Goal: Task Accomplishment & Management: Manage account settings

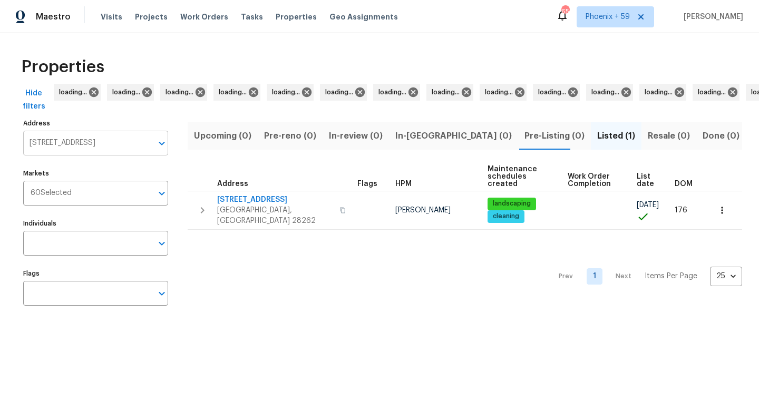
click at [108, 143] on input "11023 Alnwick Ct Charlotte NC 28262" at bounding box center [87, 143] width 129 height 25
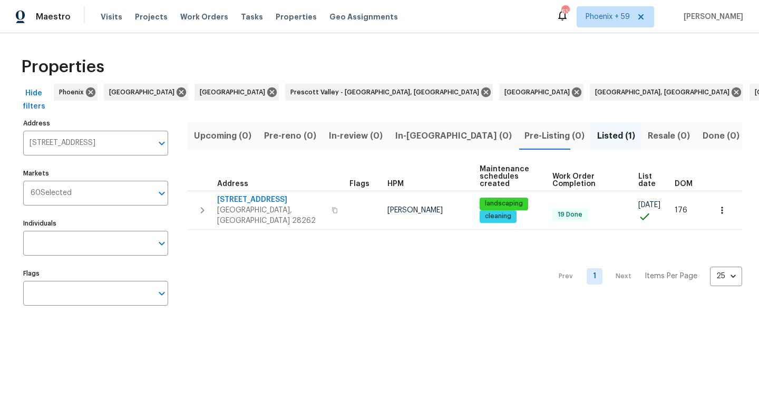
click at [108, 143] on input "11023 Alnwick Ct Charlotte NC 28262" at bounding box center [87, 143] width 129 height 25
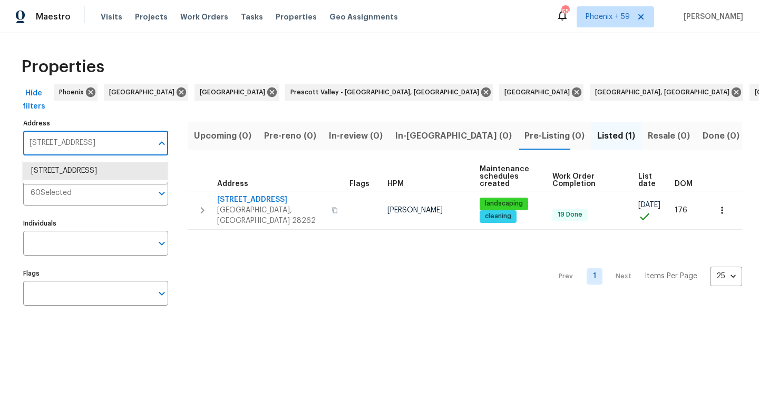
paste input "290 Waverly Ave, Farmingville, NY 11738"
type input "290 Waverly Ave"
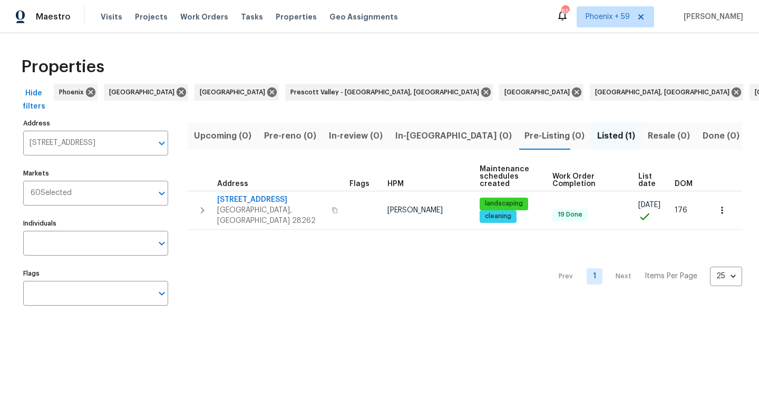
click at [99, 140] on input "11023 Alnwick Ct Charlotte NC 28262" at bounding box center [87, 143] width 129 height 25
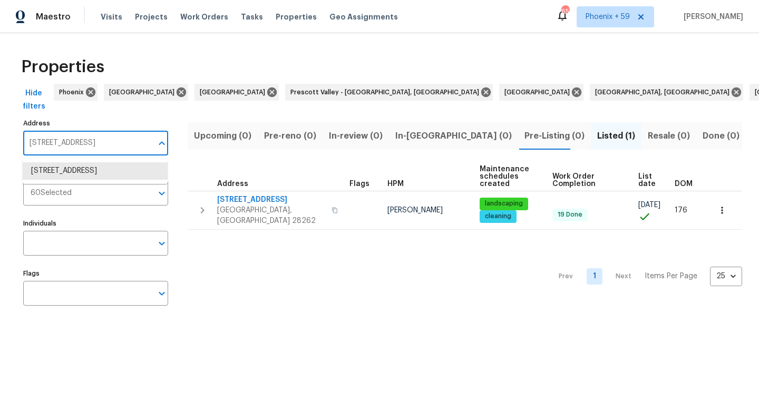
paste input "[STREET_ADDRESS]"
drag, startPoint x: 152, startPoint y: 143, endPoint x: 70, endPoint y: 142, distance: 82.2
click at [70, 142] on input "290 Waverly Ave, Farmingville, NY 11738" at bounding box center [87, 143] width 129 height 25
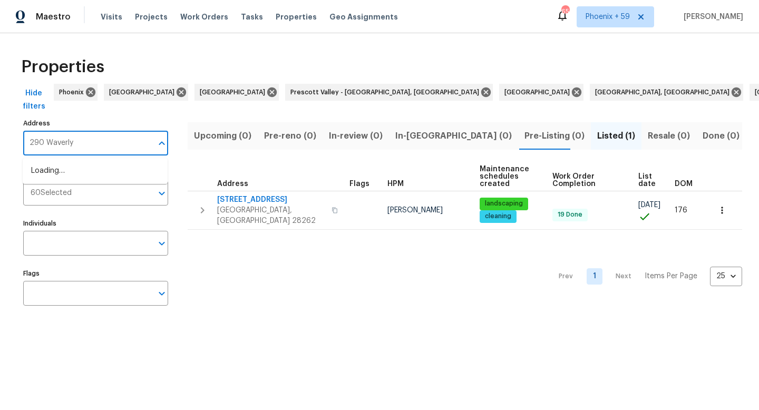
type input "290 Waverly"
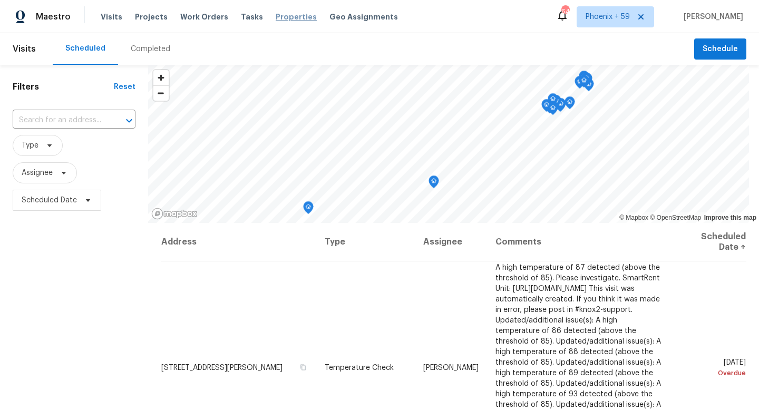
click at [286, 18] on span "Properties" at bounding box center [296, 17] width 41 height 11
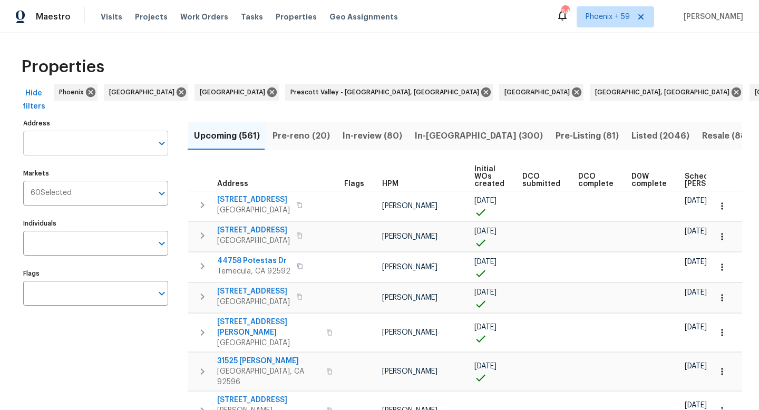
click at [106, 143] on input "Address" at bounding box center [87, 143] width 129 height 25
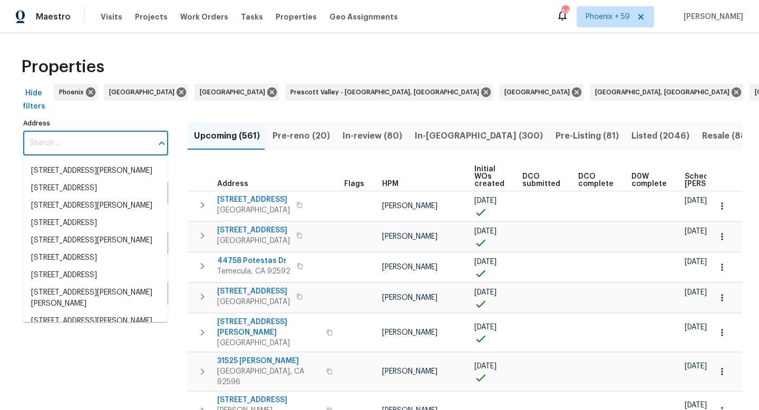
paste input "290 Waverly Ave, Farmingville, NY 11738"
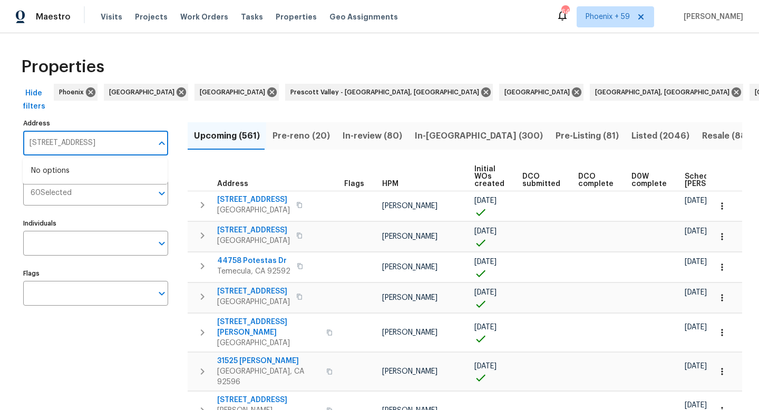
click at [30, 143] on input "290 Waverly Ave, Farmingville, NY 11738" at bounding box center [87, 143] width 129 height 25
type input "1290 Waverly Ave, Farmingville, NY 11738"
click at [48, 180] on li "1290 Waverly Ave Farmingville NY 11738" at bounding box center [95, 170] width 145 height 17
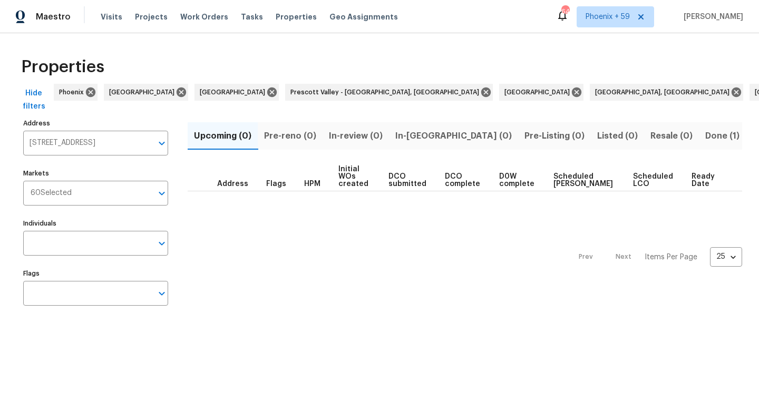
click at [705, 137] on span "Done (1)" at bounding box center [722, 136] width 34 height 15
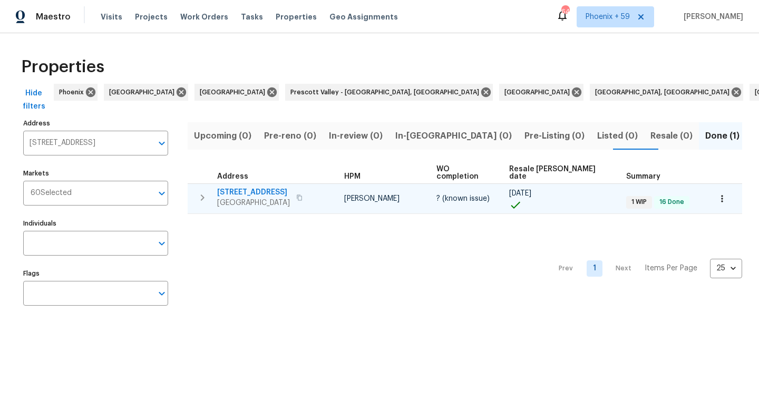
click at [255, 187] on span "[STREET_ADDRESS]" at bounding box center [253, 192] width 73 height 11
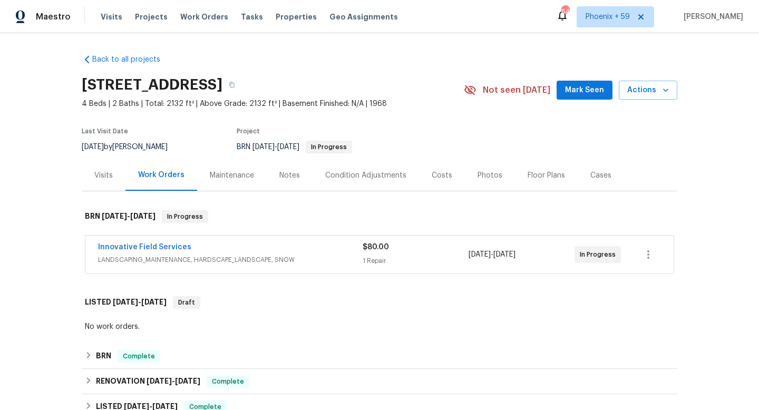
click at [244, 179] on div "Maintenance" at bounding box center [232, 175] width 44 height 11
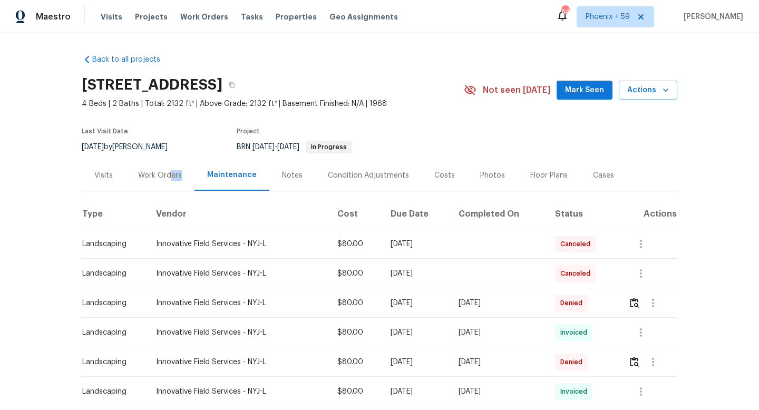
click at [169, 180] on div "Work Orders" at bounding box center [159, 175] width 69 height 31
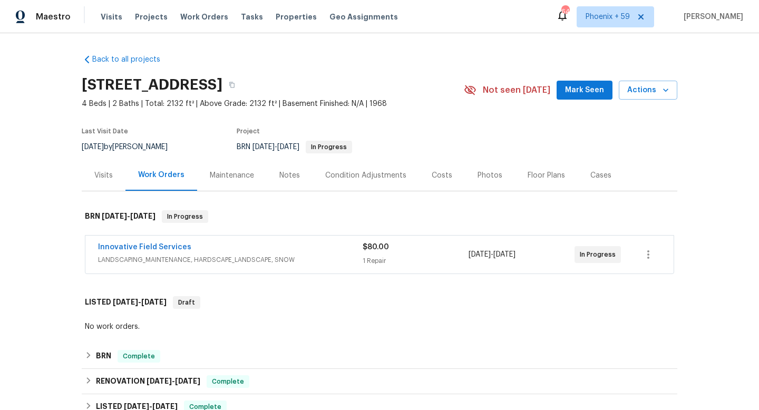
click at [230, 172] on div "Maintenance" at bounding box center [232, 175] width 44 height 11
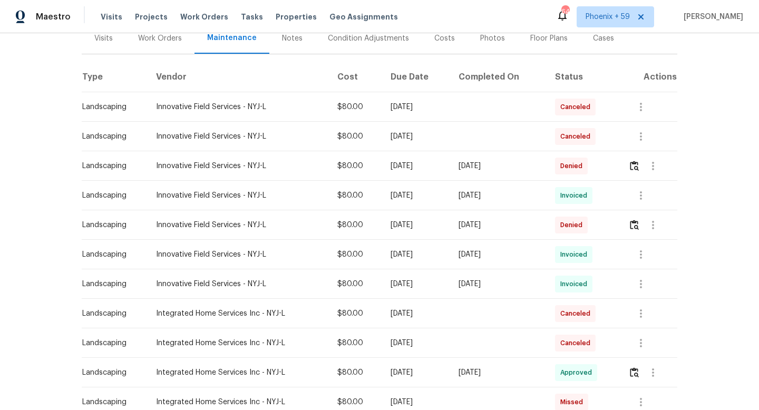
scroll to position [149, 0]
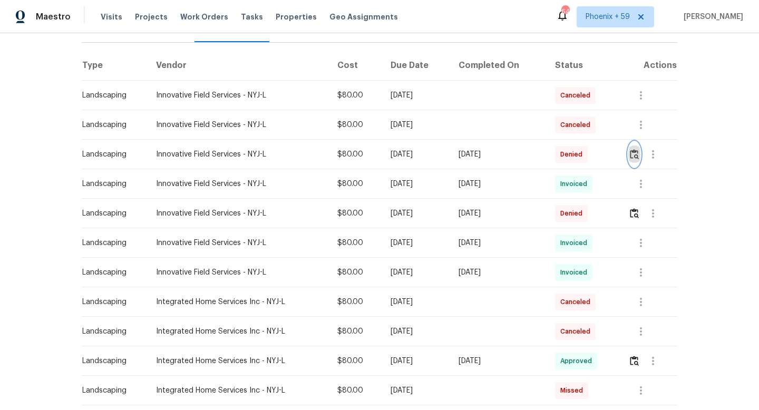
click at [638, 153] on img "button" at bounding box center [634, 154] width 9 height 10
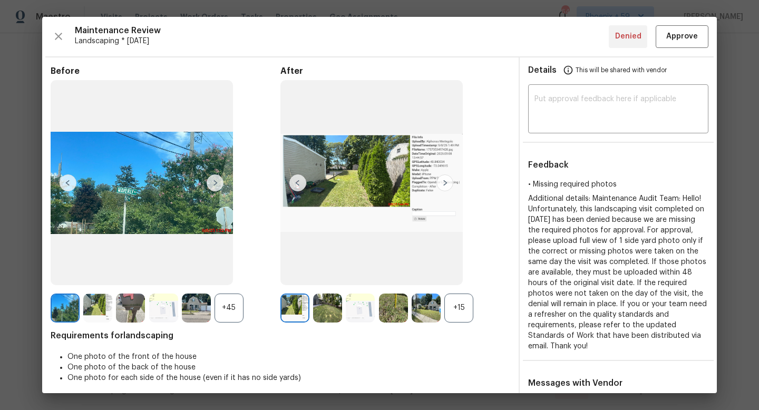
click at [445, 177] on img at bounding box center [444, 182] width 17 height 17
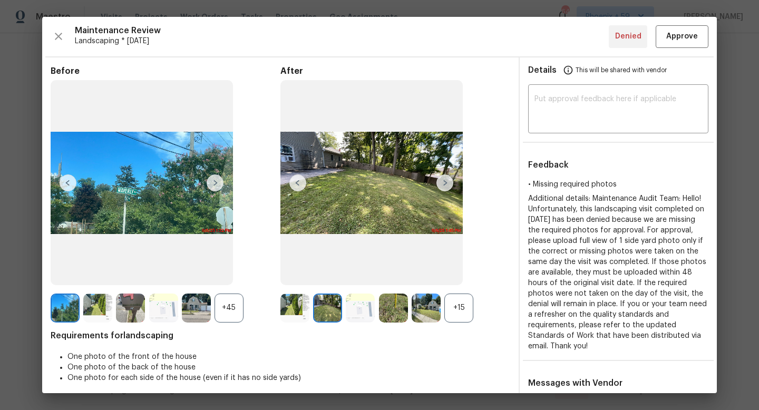
click at [445, 178] on img at bounding box center [444, 182] width 17 height 17
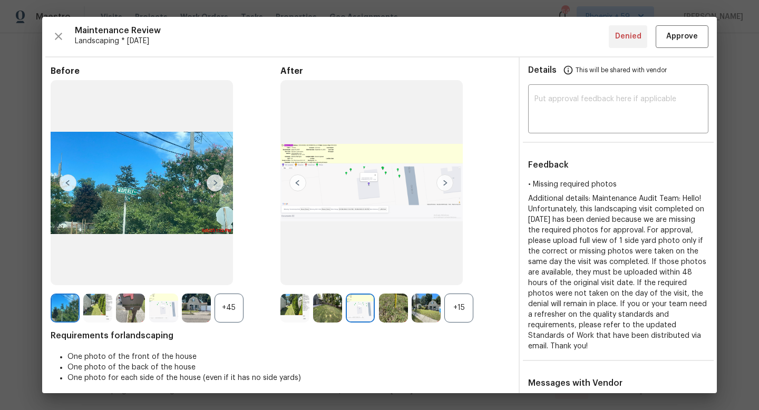
click at [445, 178] on img at bounding box center [444, 182] width 17 height 17
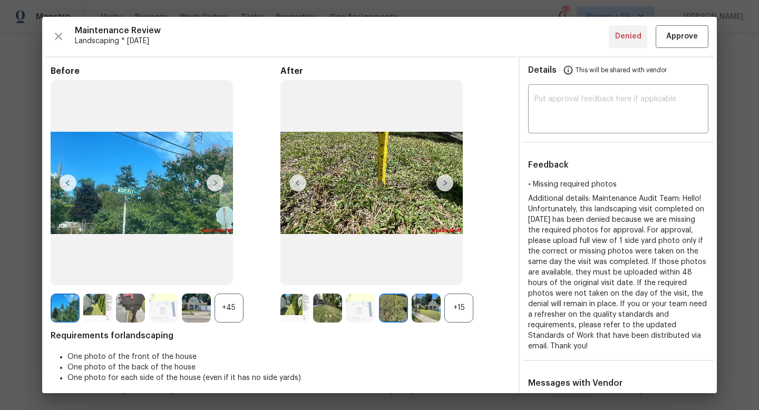
click at [445, 181] on img at bounding box center [444, 182] width 17 height 17
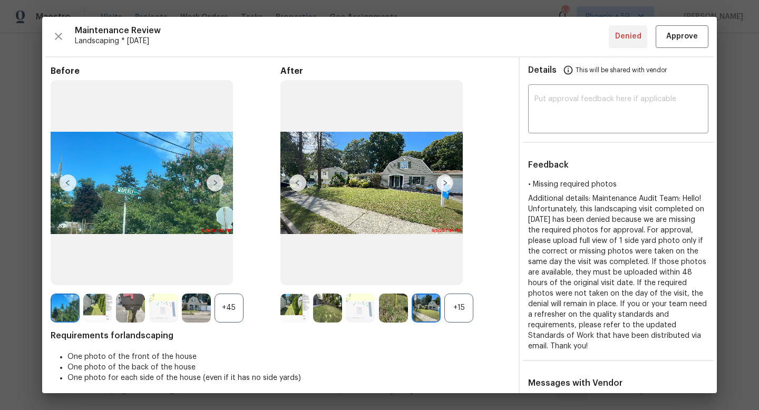
click at [445, 181] on img at bounding box center [444, 182] width 17 height 17
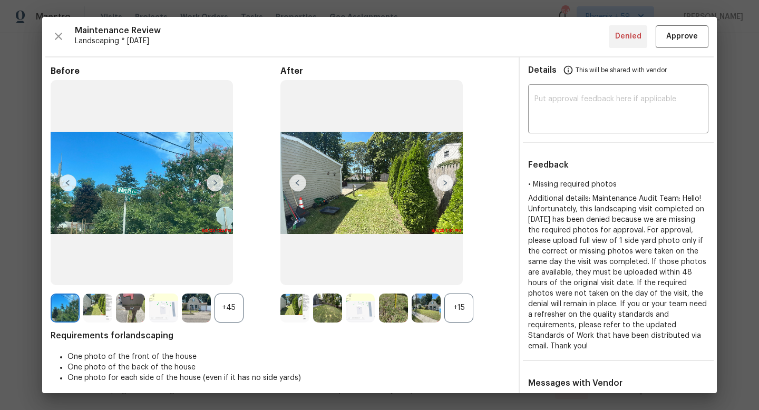
click at [445, 181] on img at bounding box center [444, 182] width 17 height 17
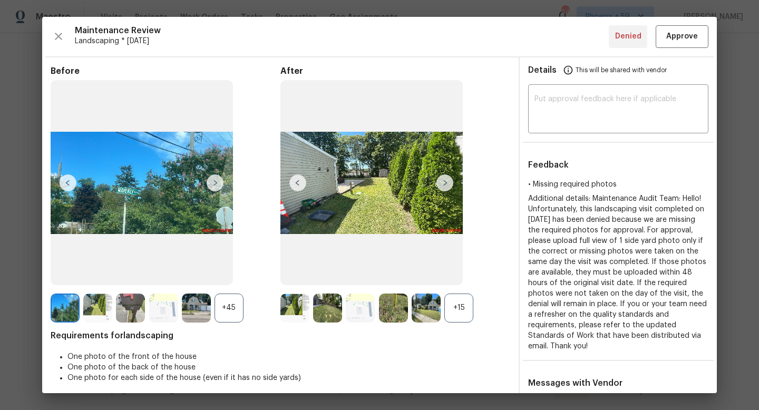
click at [445, 181] on img at bounding box center [444, 182] width 17 height 17
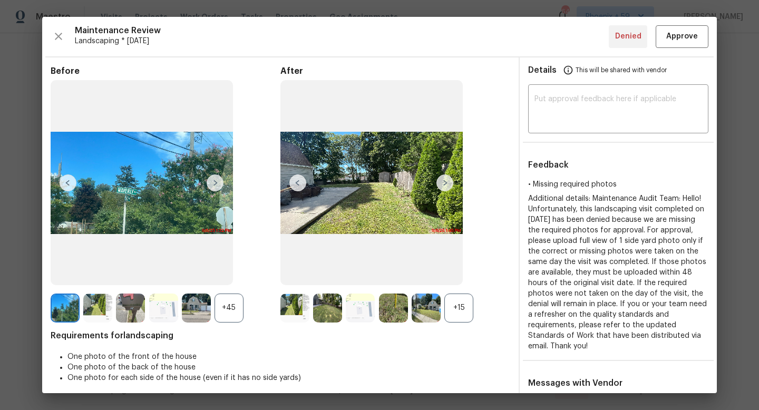
click at [445, 181] on img at bounding box center [444, 182] width 17 height 17
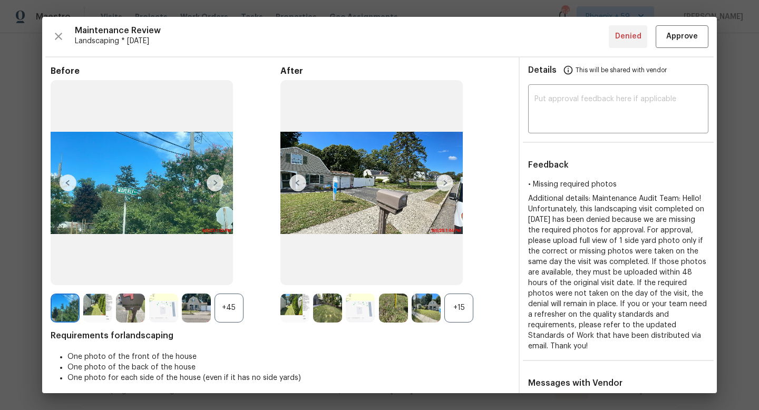
click at [445, 181] on img at bounding box center [444, 182] width 17 height 17
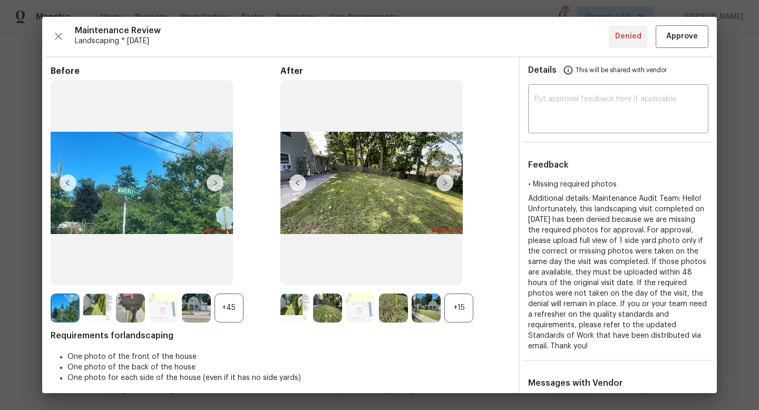
click at [445, 181] on img at bounding box center [444, 182] width 17 height 17
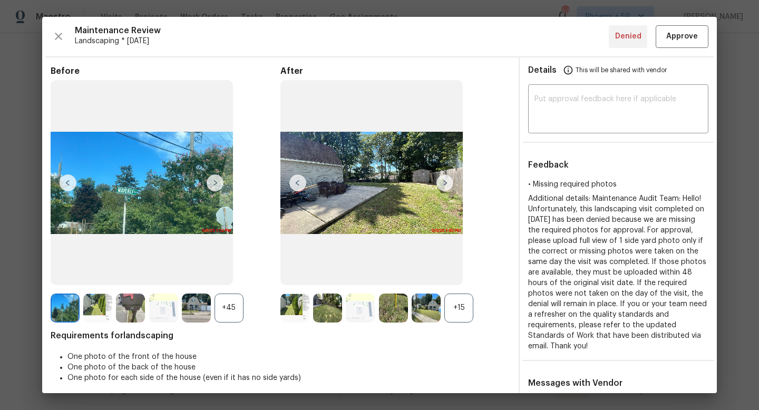
click at [445, 181] on img at bounding box center [444, 182] width 17 height 17
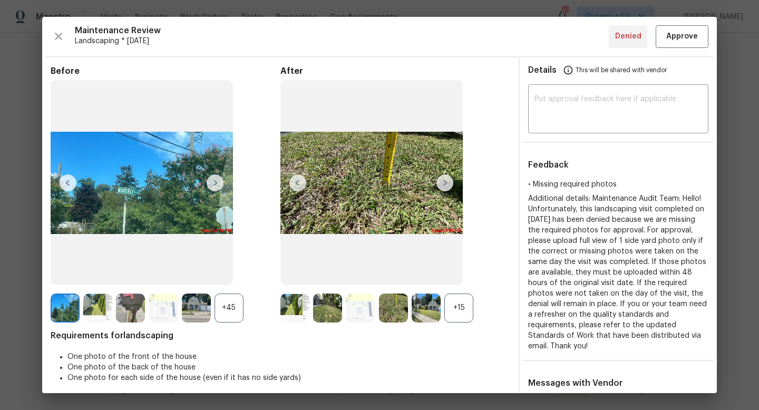
click at [445, 181] on img at bounding box center [444, 182] width 17 height 17
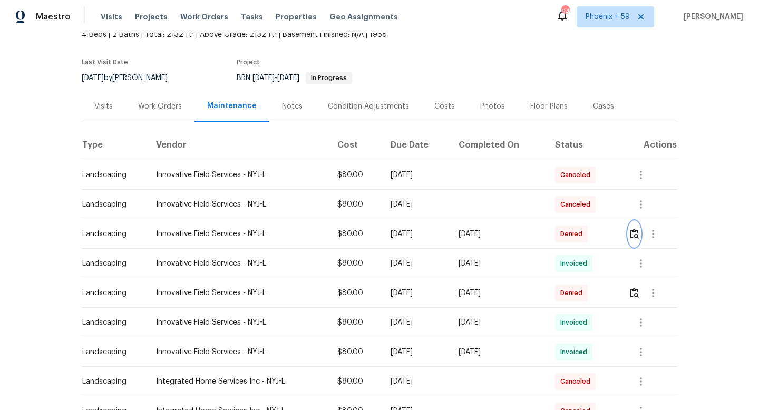
scroll to position [9, 0]
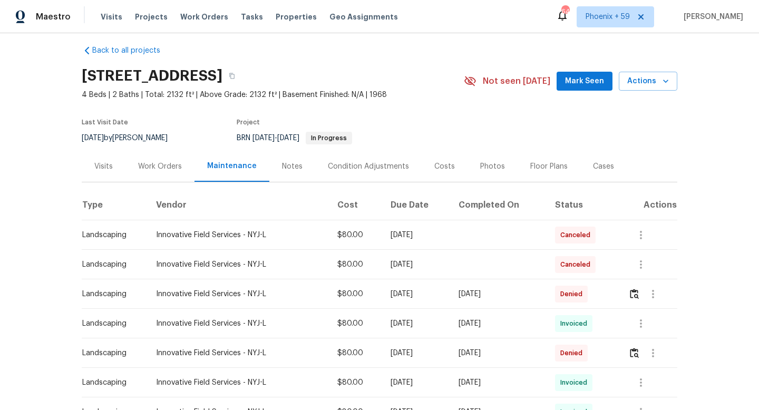
click at [147, 169] on div "Work Orders" at bounding box center [160, 166] width 44 height 11
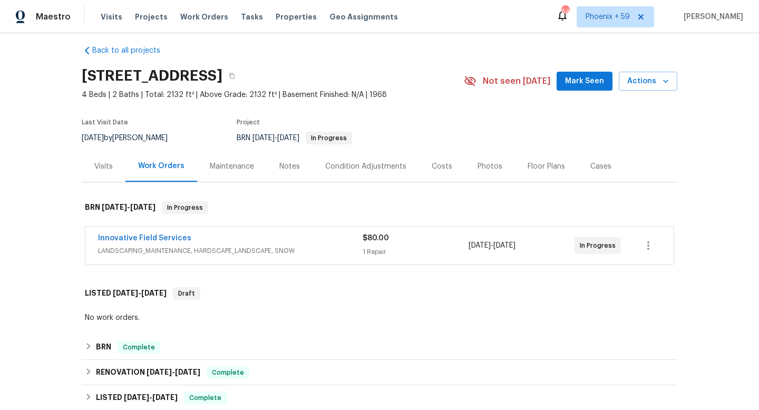
click at [233, 253] on span "LANDSCAPING_MAINTENANCE, HARDSCAPE_LANDSCAPE, SNOW" at bounding box center [230, 251] width 265 height 11
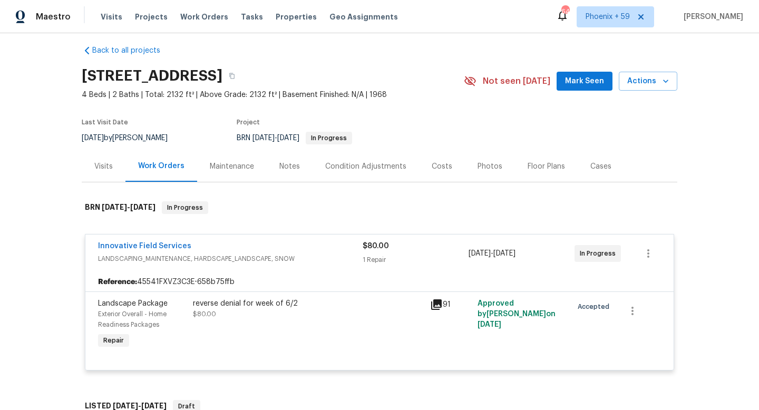
click at [252, 305] on div "reverse denial for week of 6/2" at bounding box center [308, 303] width 231 height 11
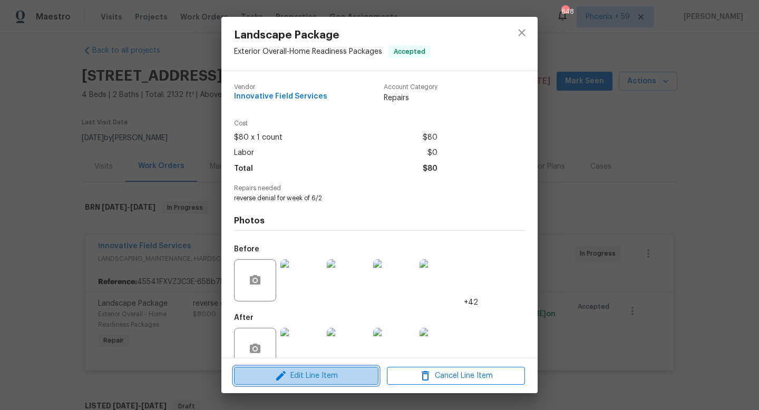
click at [310, 376] on span "Edit Line Item" at bounding box center [306, 376] width 138 height 13
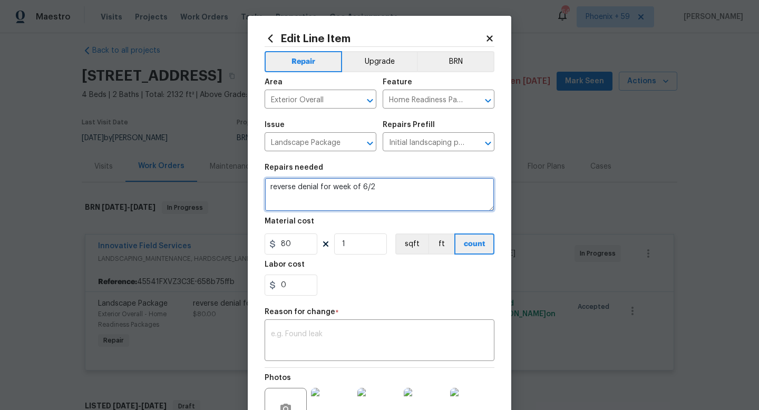
click at [400, 178] on textarea "reverse denial for week of 6/2" at bounding box center [380, 195] width 230 height 34
click at [400, 180] on textarea "reverse denial for week of 6/2" at bounding box center [380, 195] width 230 height 34
click at [397, 184] on textarea "reverse denial for week of 6/2" at bounding box center [380, 195] width 230 height 34
type textarea "reverse denial for week of 6/2 & 9/13"
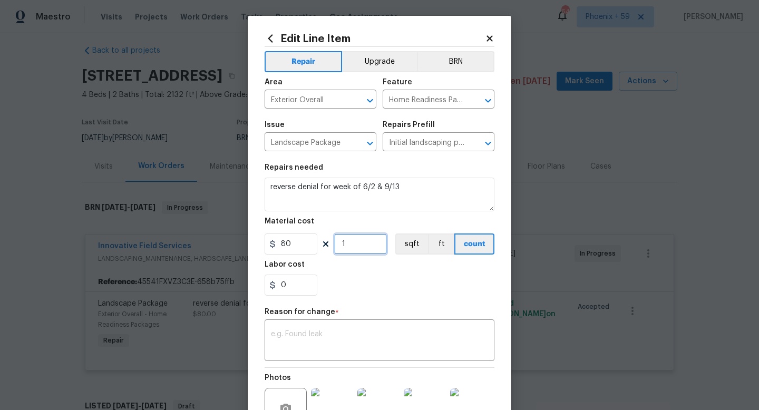
click at [358, 244] on input "1" at bounding box center [360, 244] width 53 height 21
type input "2"
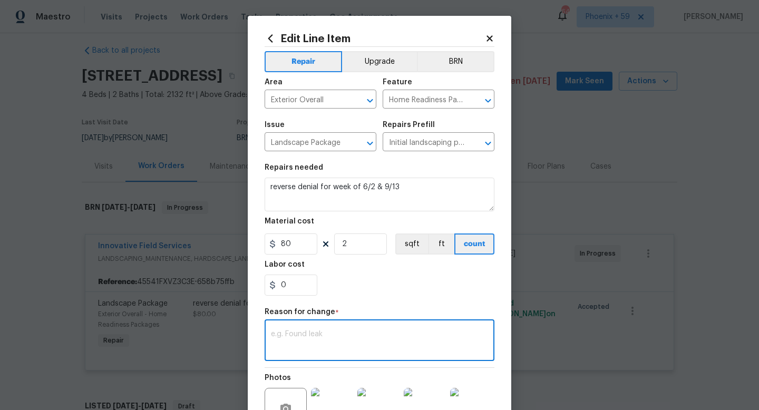
click at [365, 338] on textarea at bounding box center [379, 342] width 217 height 22
type textarea "Added"
click at [404, 297] on section "Repairs needed reverse denial for week of 6/2 & 9/13 Material cost 80 2 sqft ft…" at bounding box center [380, 230] width 230 height 144
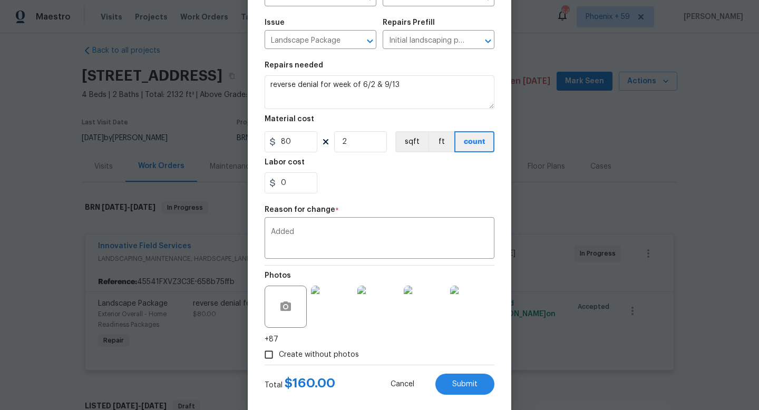
scroll to position [120, 0]
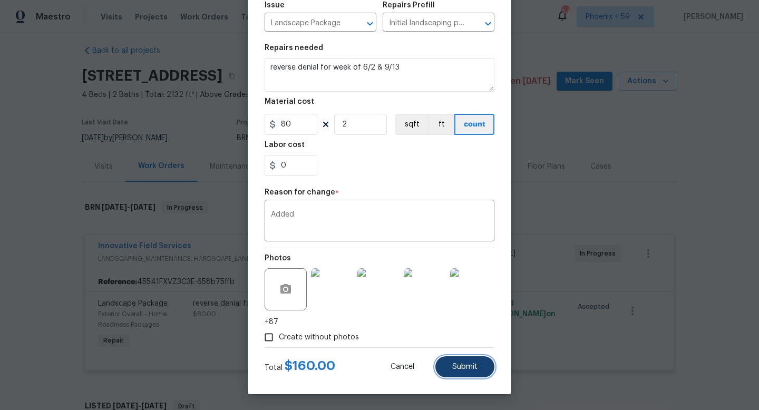
click at [464, 368] on span "Submit" at bounding box center [464, 367] width 25 height 8
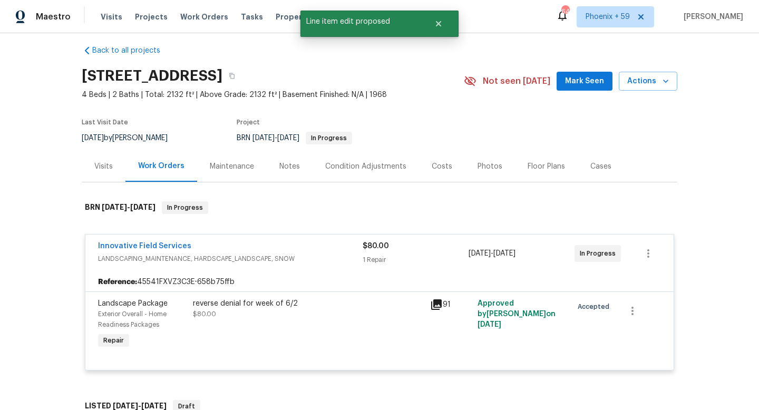
scroll to position [0, 0]
click at [502, 256] on span "9/11/2025 - 9/18/2025" at bounding box center [492, 253] width 47 height 11
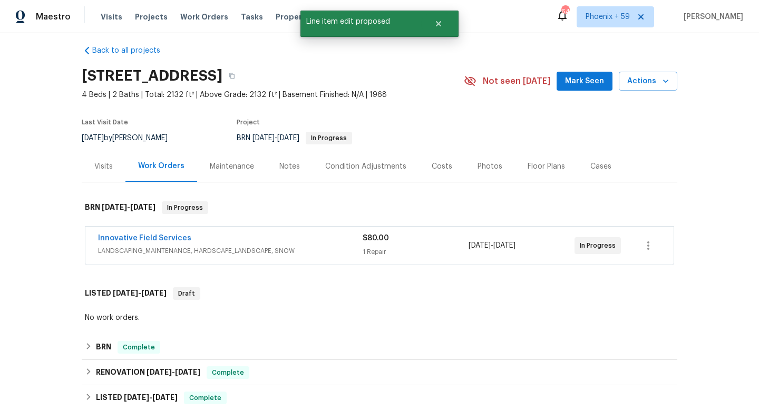
click at [467, 242] on div "$80.00" at bounding box center [416, 238] width 106 height 11
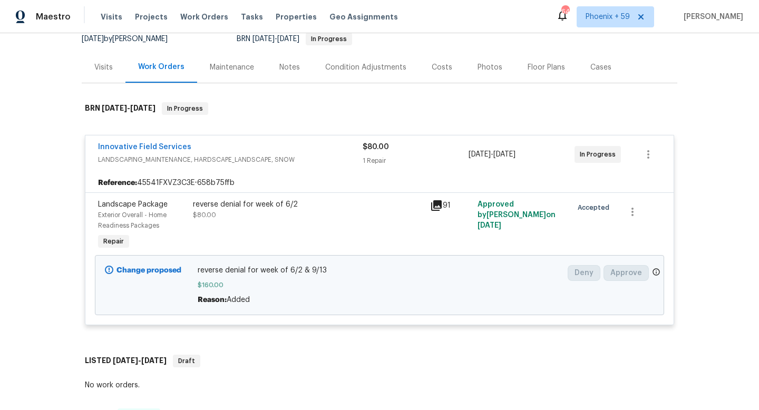
scroll to position [109, 0]
click at [178, 142] on span "Innovative Field Services" at bounding box center [144, 146] width 93 height 11
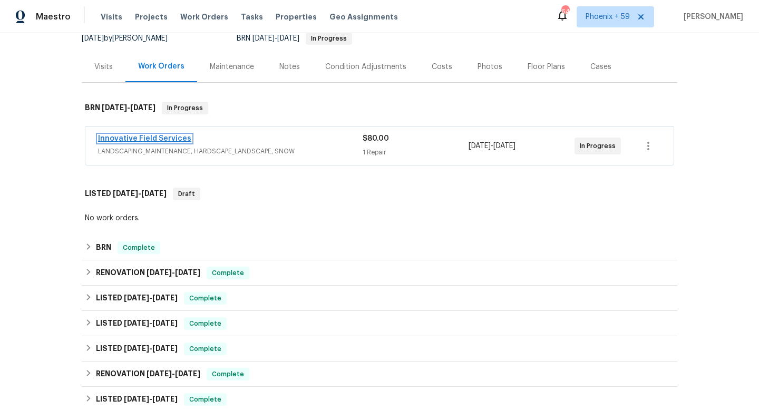
click at [173, 137] on link "Innovative Field Services" at bounding box center [144, 138] width 93 height 7
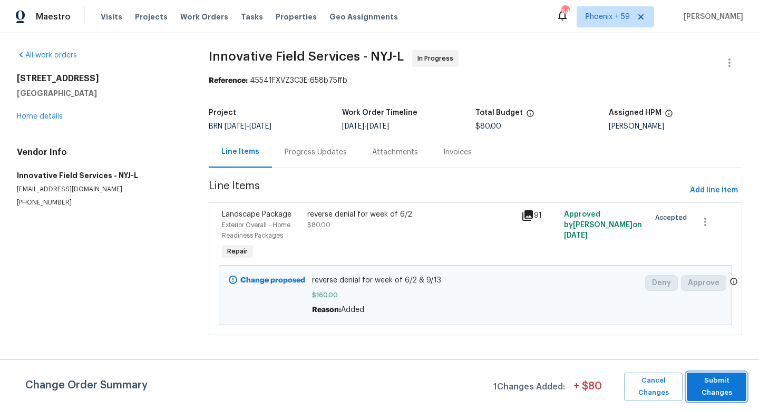
click at [707, 389] on span "Submit Changes" at bounding box center [716, 387] width 49 height 24
